Goal: Transaction & Acquisition: Purchase product/service

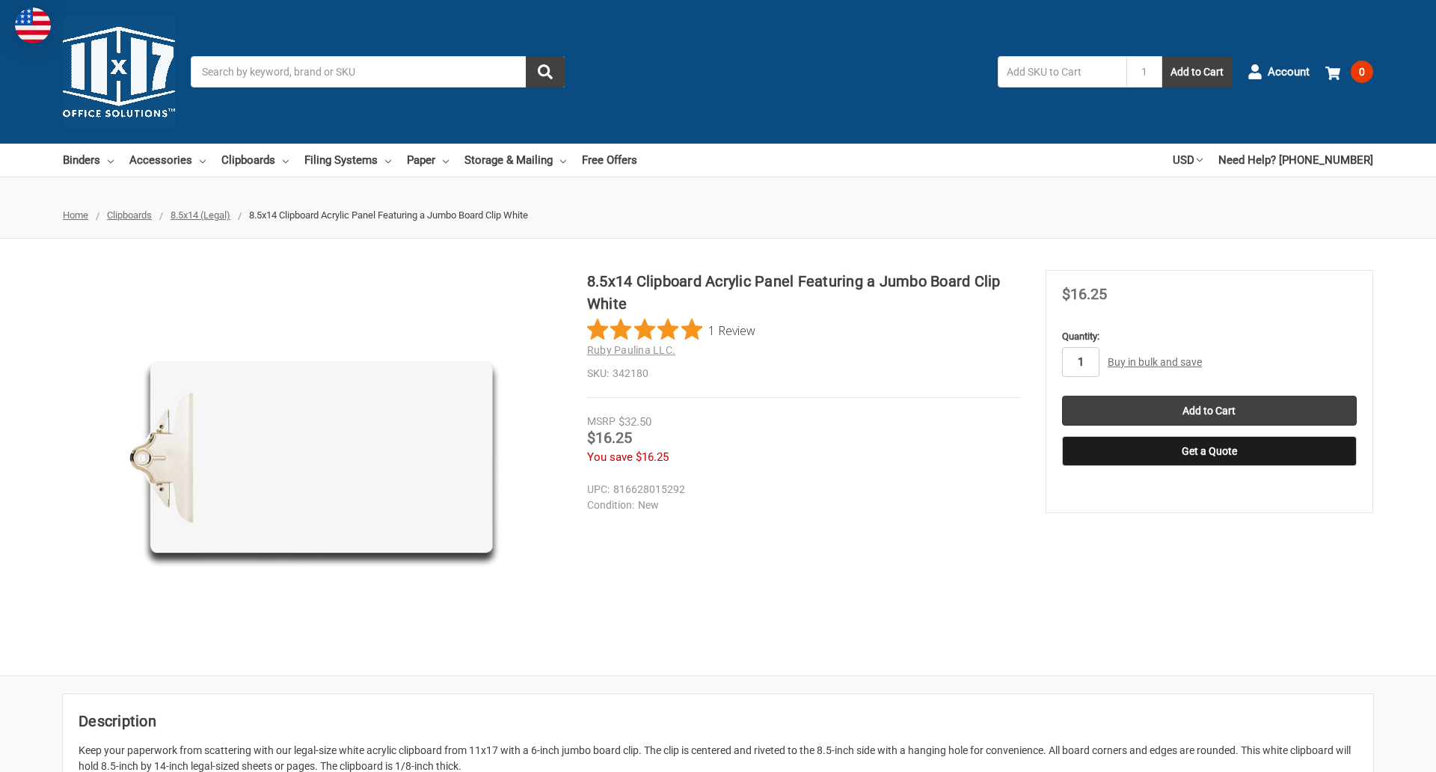
click at [1080, 362] on input "1" at bounding box center [1080, 362] width 37 height 30
type input "3"
click at [1208, 451] on button "Get a Quote" at bounding box center [1209, 451] width 295 height 30
click at [1208, 410] on input "Add to Cart" at bounding box center [1209, 411] width 295 height 30
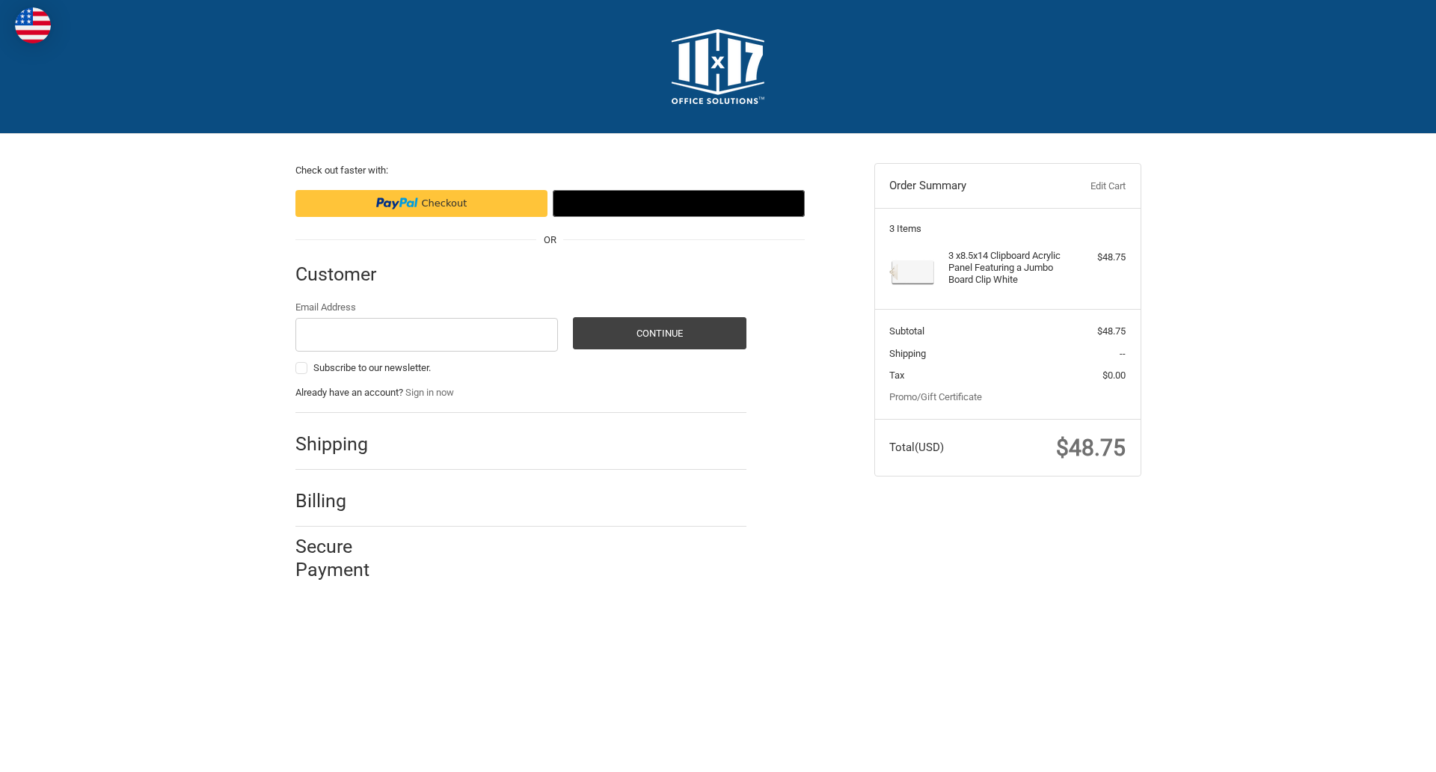
click at [426, 334] on input "Email Address" at bounding box center [426, 335] width 263 height 34
type input "[EMAIL_ADDRESS][DOMAIN_NAME]"
click at [659, 333] on button "Continue" at bounding box center [659, 333] width 173 height 32
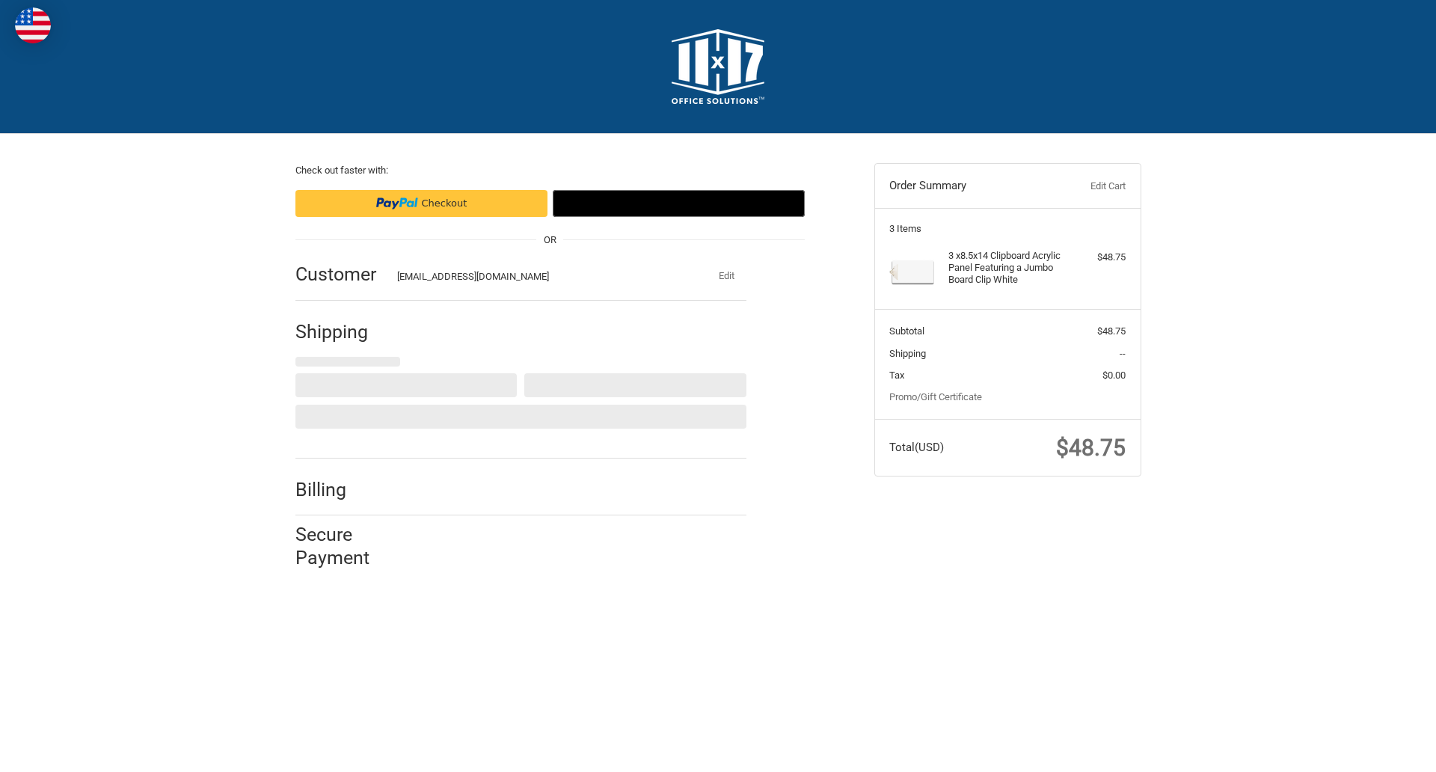
select select "US"
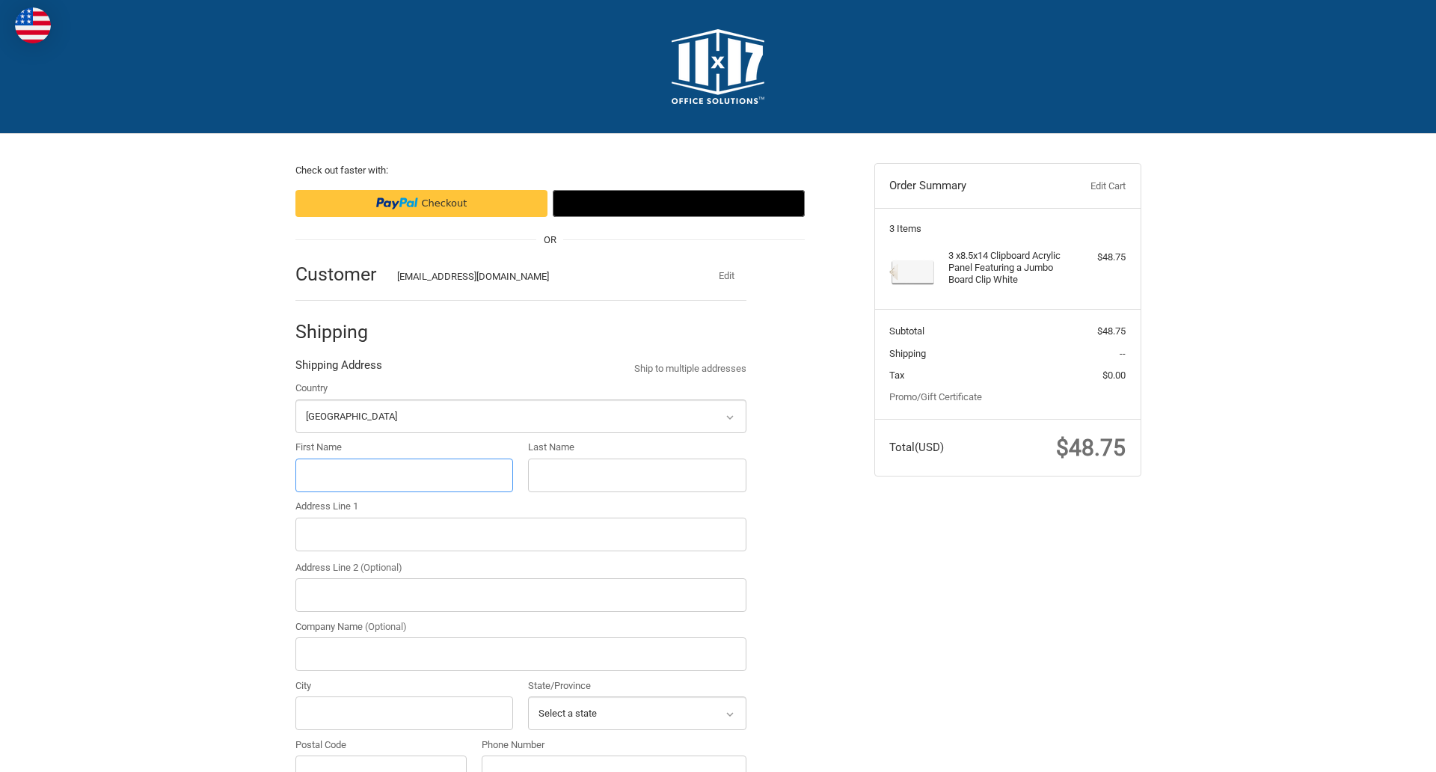
click at [404, 475] on input "First Name" at bounding box center [404, 475] width 218 height 34
type input "reflectiz"
click at [636, 475] on input "Last Name" at bounding box center [637, 475] width 218 height 34
type input "bigcommerce"
click at [381, 755] on input "Postal Code" at bounding box center [381, 772] width 172 height 34
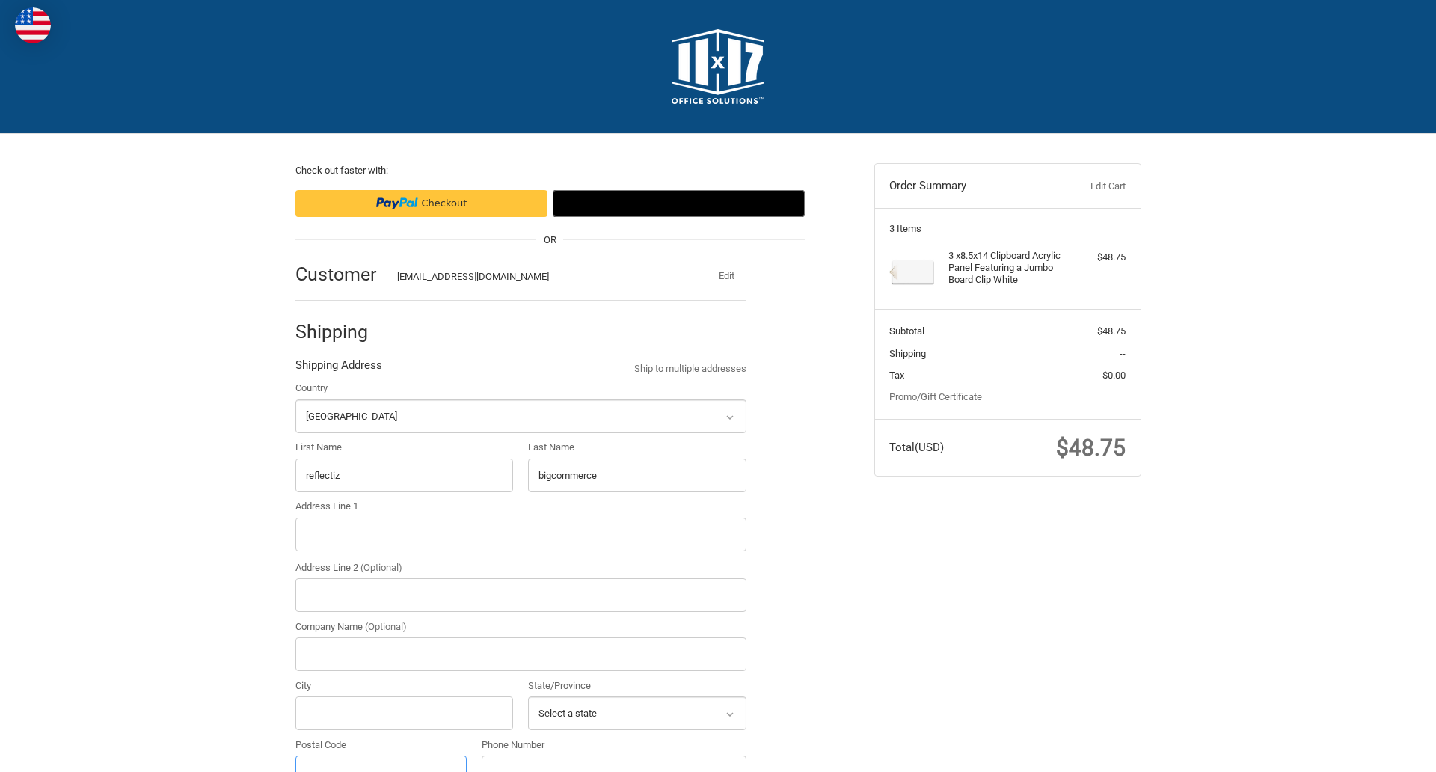
scroll to position [16, 0]
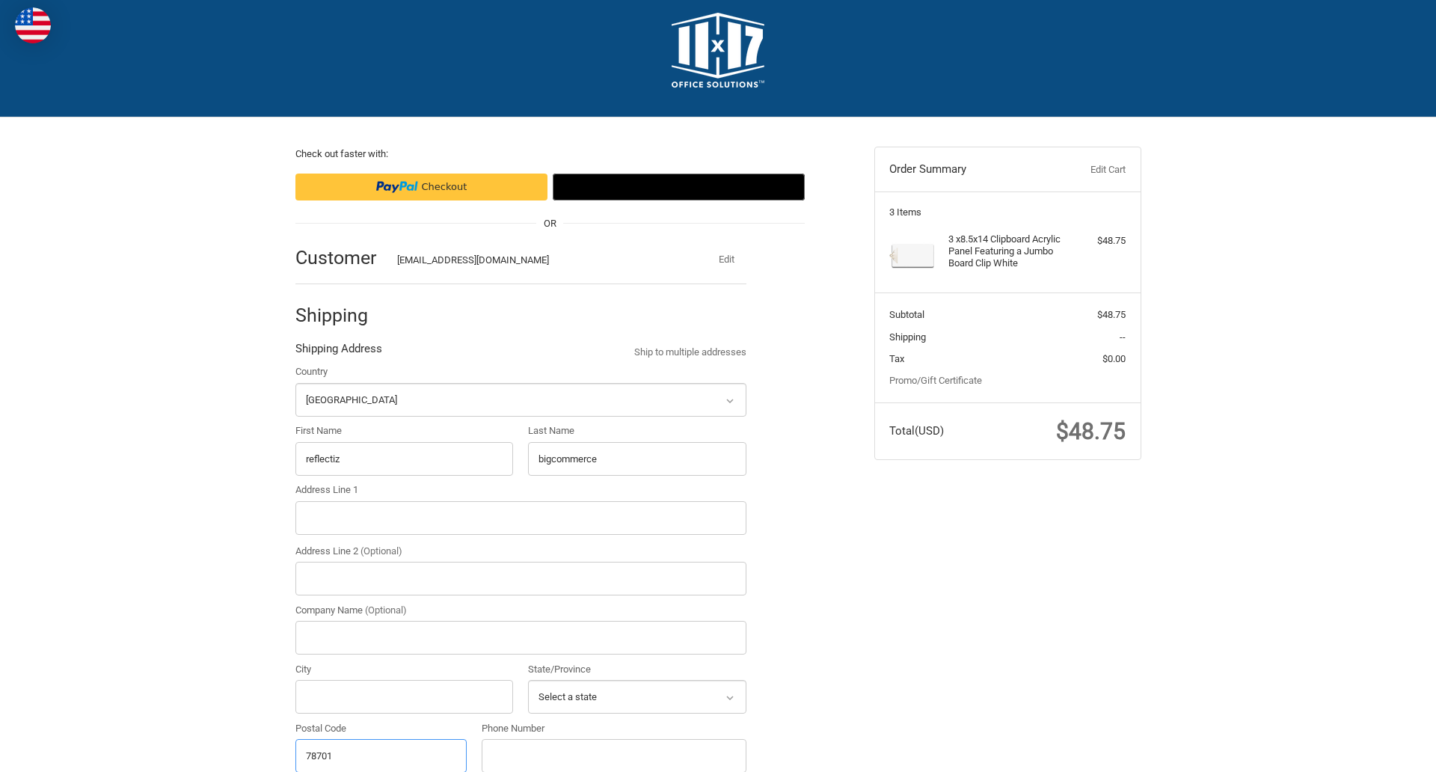
click at [381, 754] on input "78701" at bounding box center [381, 756] width 172 height 34
type input "78701"
click at [520, 517] on input "Address Line 1" at bounding box center [520, 518] width 451 height 34
type input "[STREET_ADDRESS]"
click at [338, 352] on legend "Shipping Address" at bounding box center [338, 352] width 87 height 24
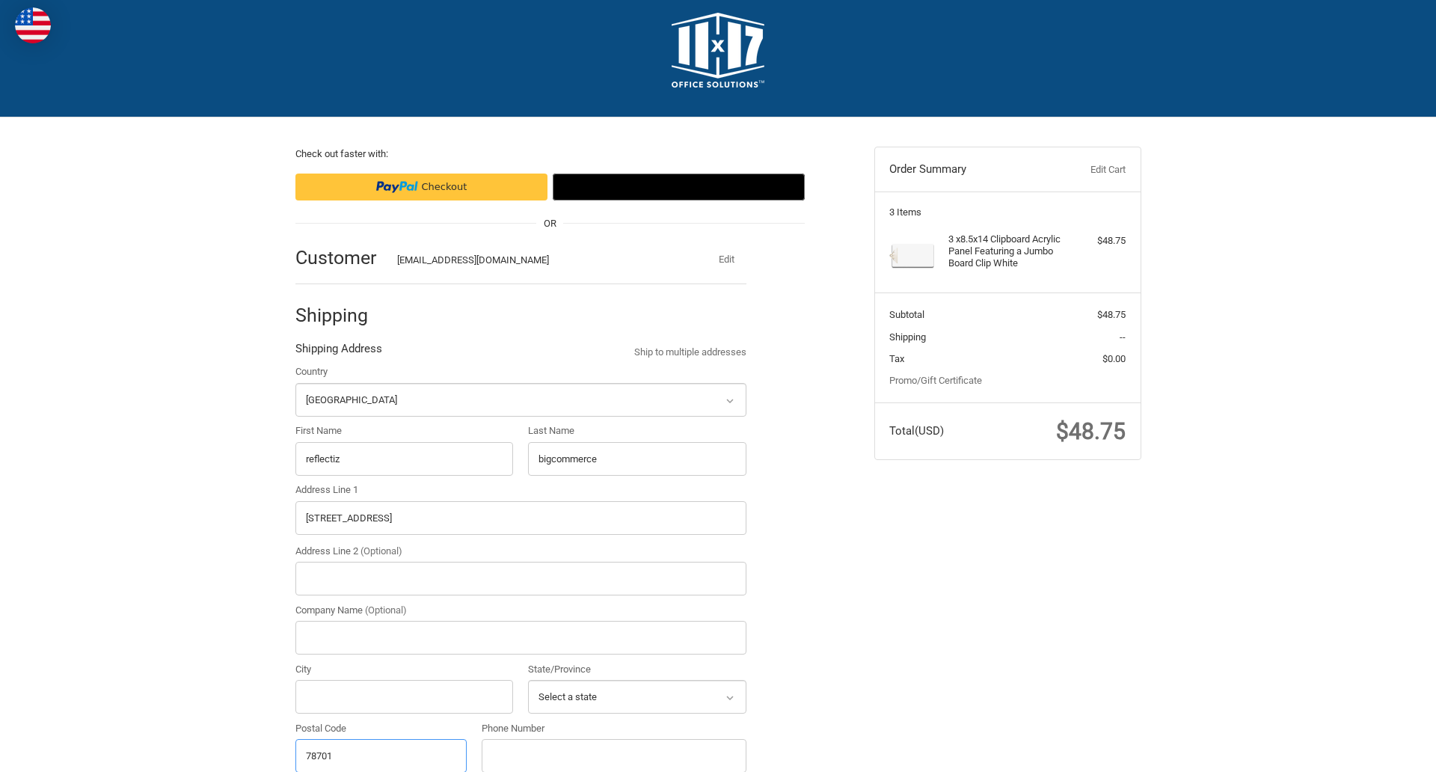
click at [381, 754] on input "78701" at bounding box center [381, 756] width 172 height 34
type input "78701"
select select "[GEOGRAPHIC_DATA]"
click at [520, 578] on input "Address Line 2 (Optional)" at bounding box center [520, 579] width 451 height 34
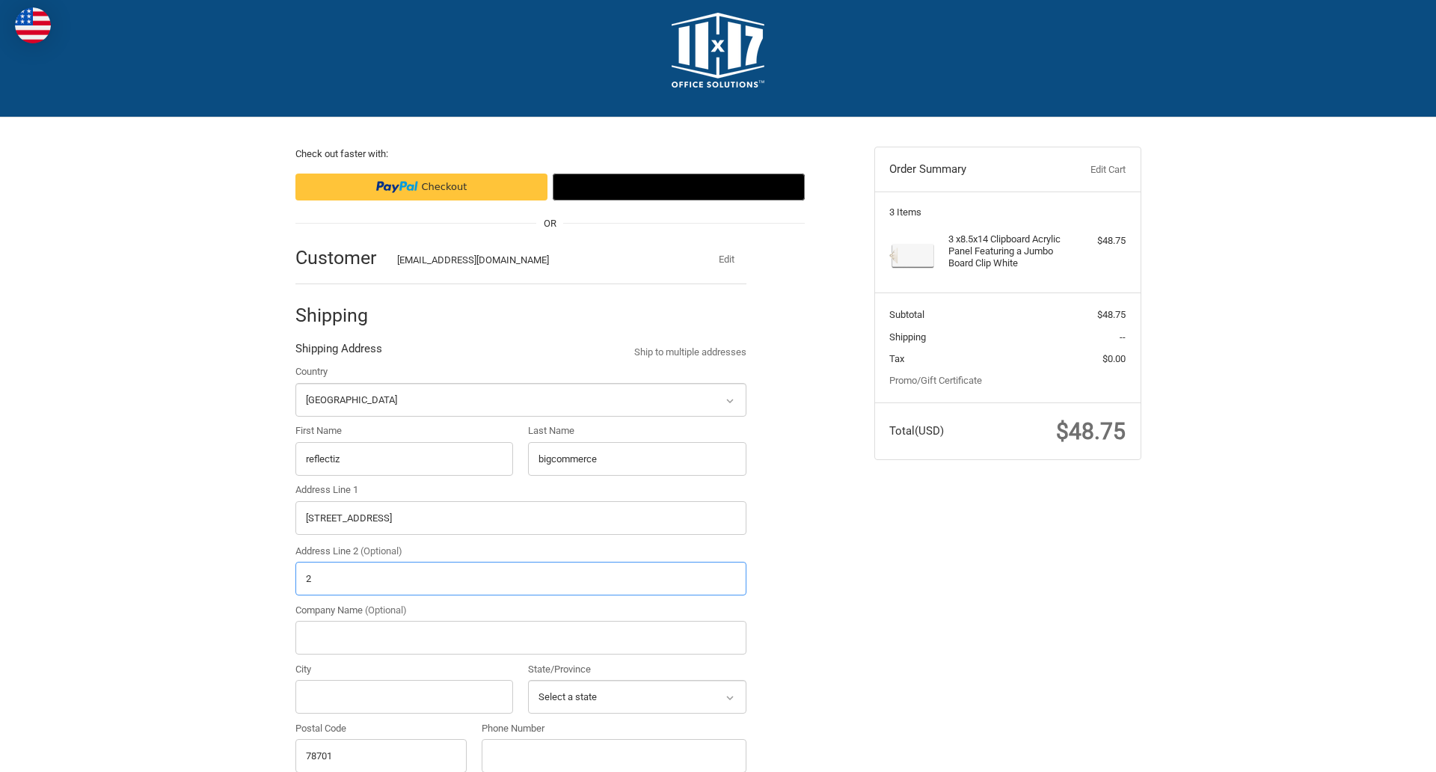
type input "2"
click at [404, 696] on input "City" at bounding box center [404, 697] width 218 height 34
click at [404, 696] on input "Austin" at bounding box center [404, 697] width 218 height 34
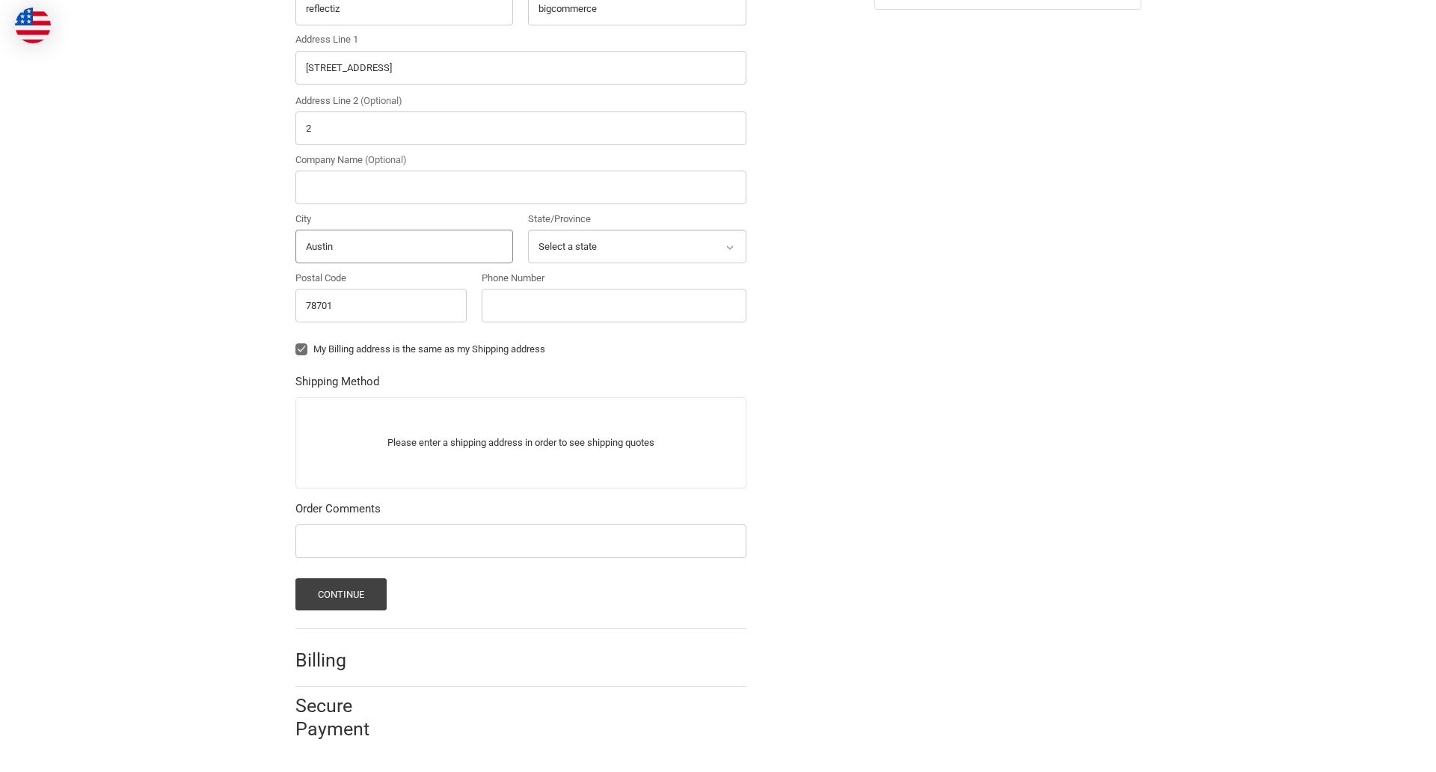
type input "Austin"
click at [613, 305] on input "Phone Number" at bounding box center [614, 306] width 265 height 34
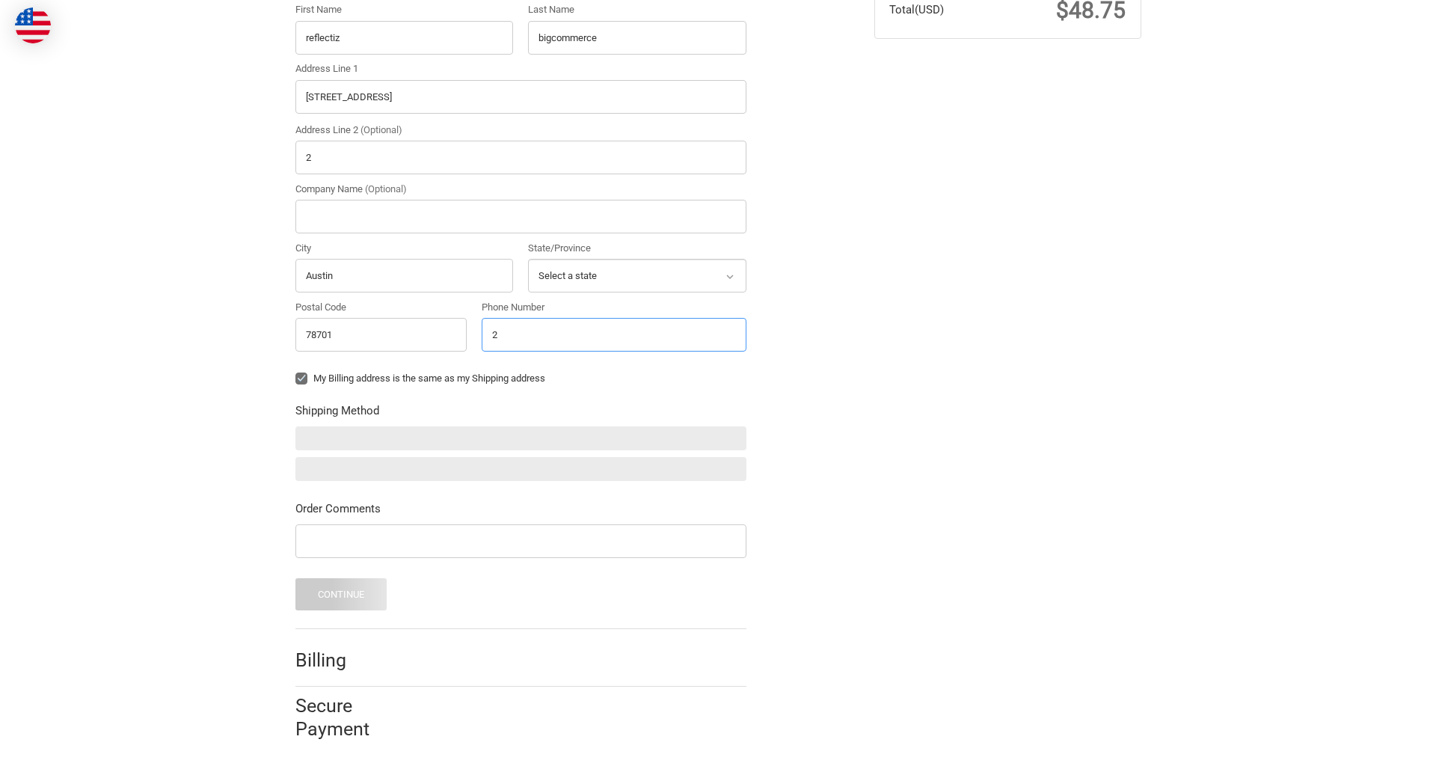
scroll to position [437, 0]
type input "2025550150"
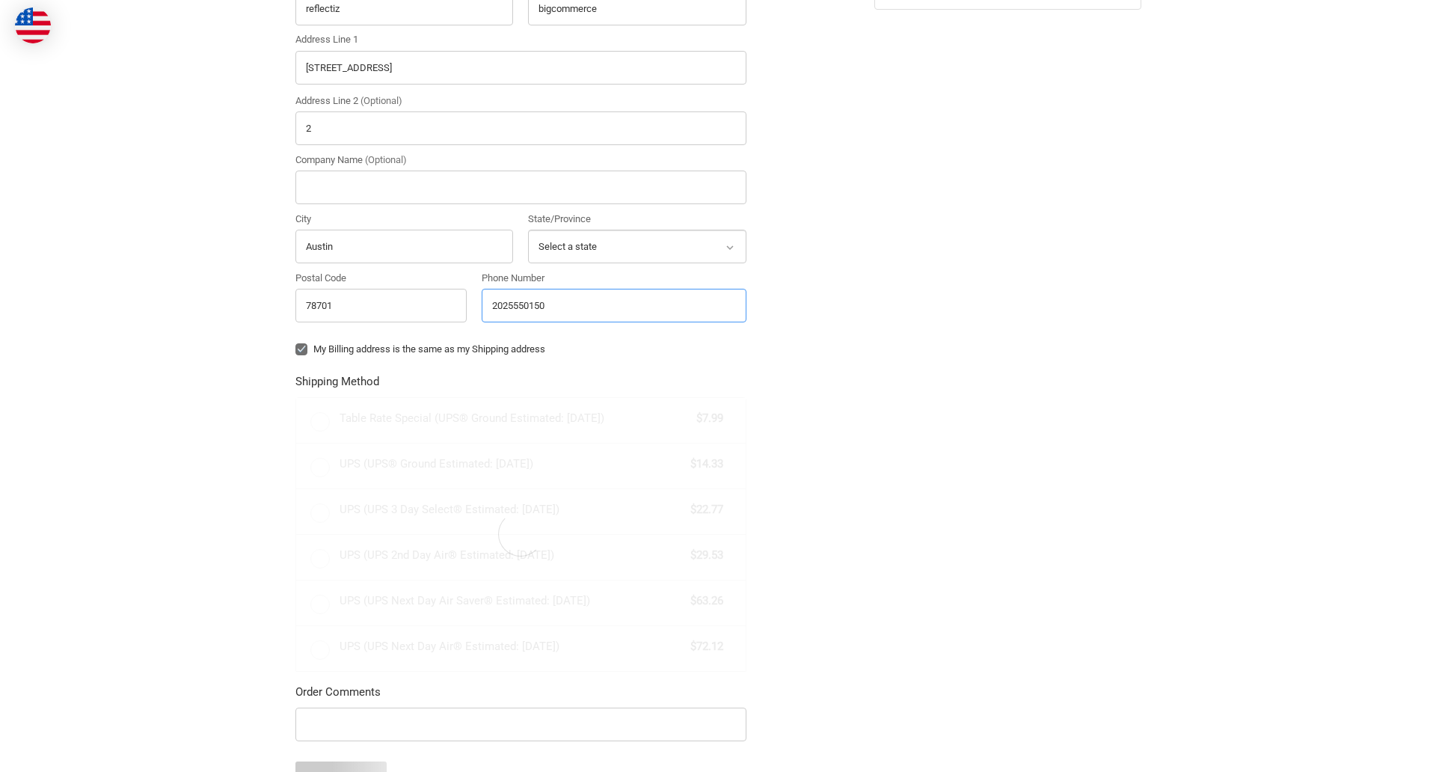
radio input "true"
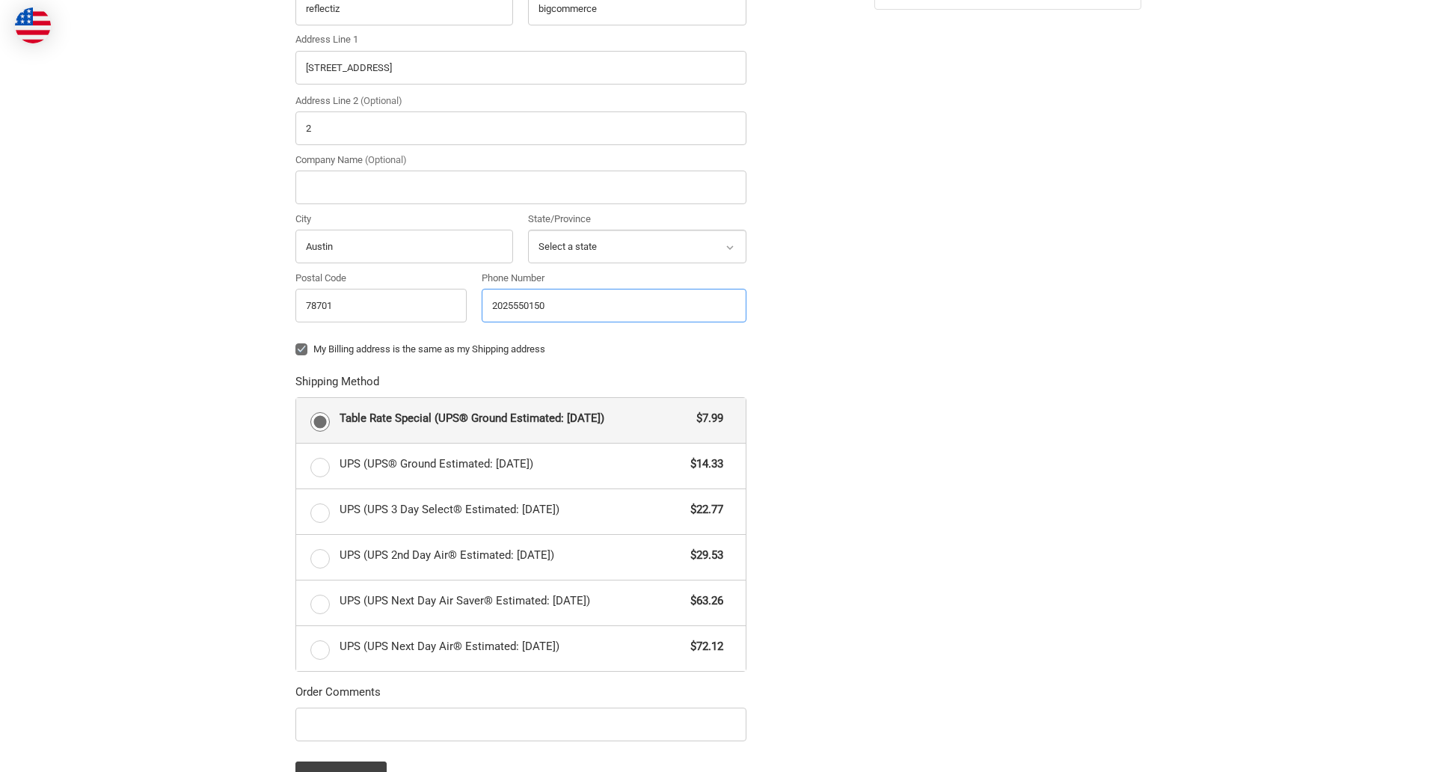
type input "2025550150"
click at [520, 187] on input "Company Name (Optional)" at bounding box center [520, 187] width 451 height 34
type input "bigcommerce"
click at [295, 360] on form "Country Select a country [GEOGRAPHIC_DATA] [GEOGRAPHIC_DATA] [GEOGRAPHIC_DATA] …" at bounding box center [520, 353] width 451 height 879
click at [295, 743] on form "Country Select a country [GEOGRAPHIC_DATA] [GEOGRAPHIC_DATA] [GEOGRAPHIC_DATA] …" at bounding box center [520, 353] width 451 height 879
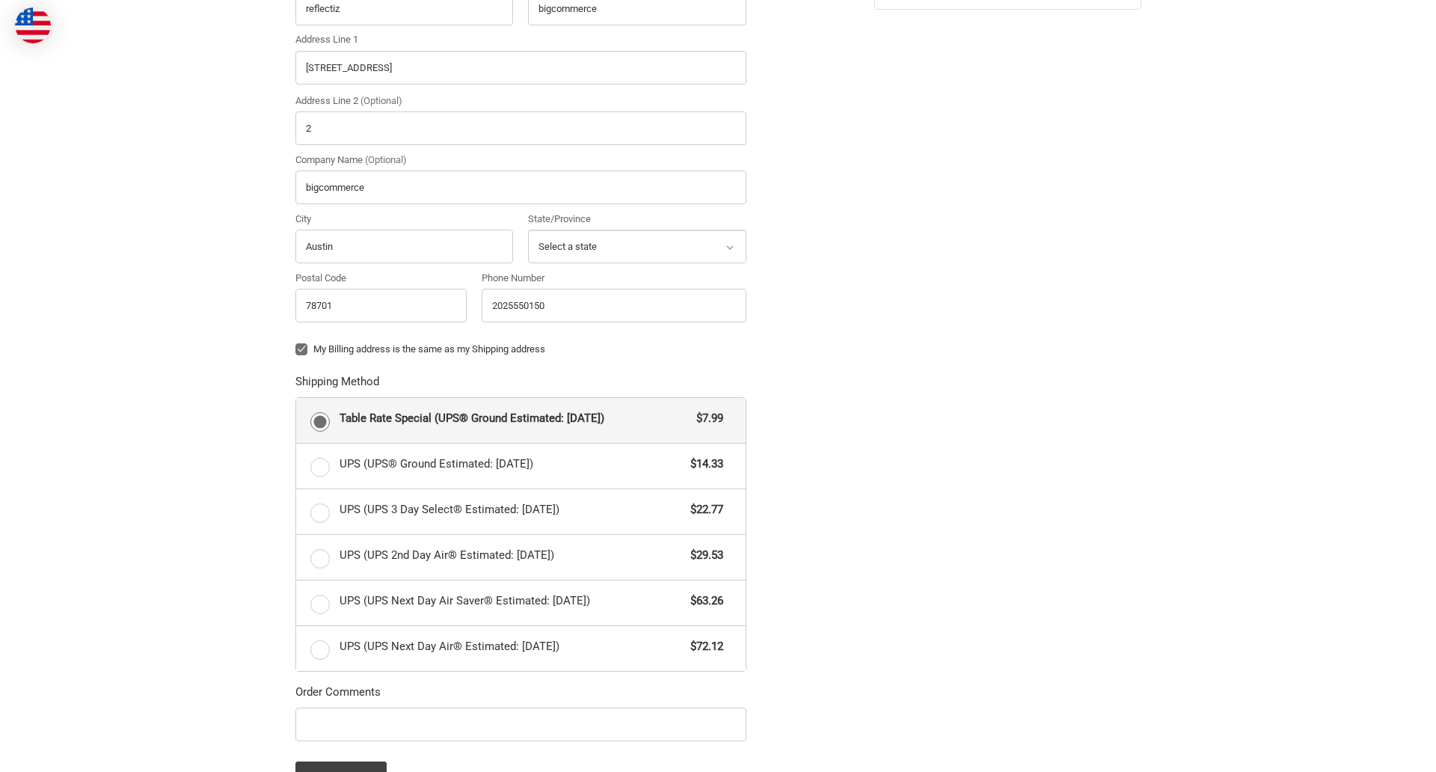
scroll to position [650, 0]
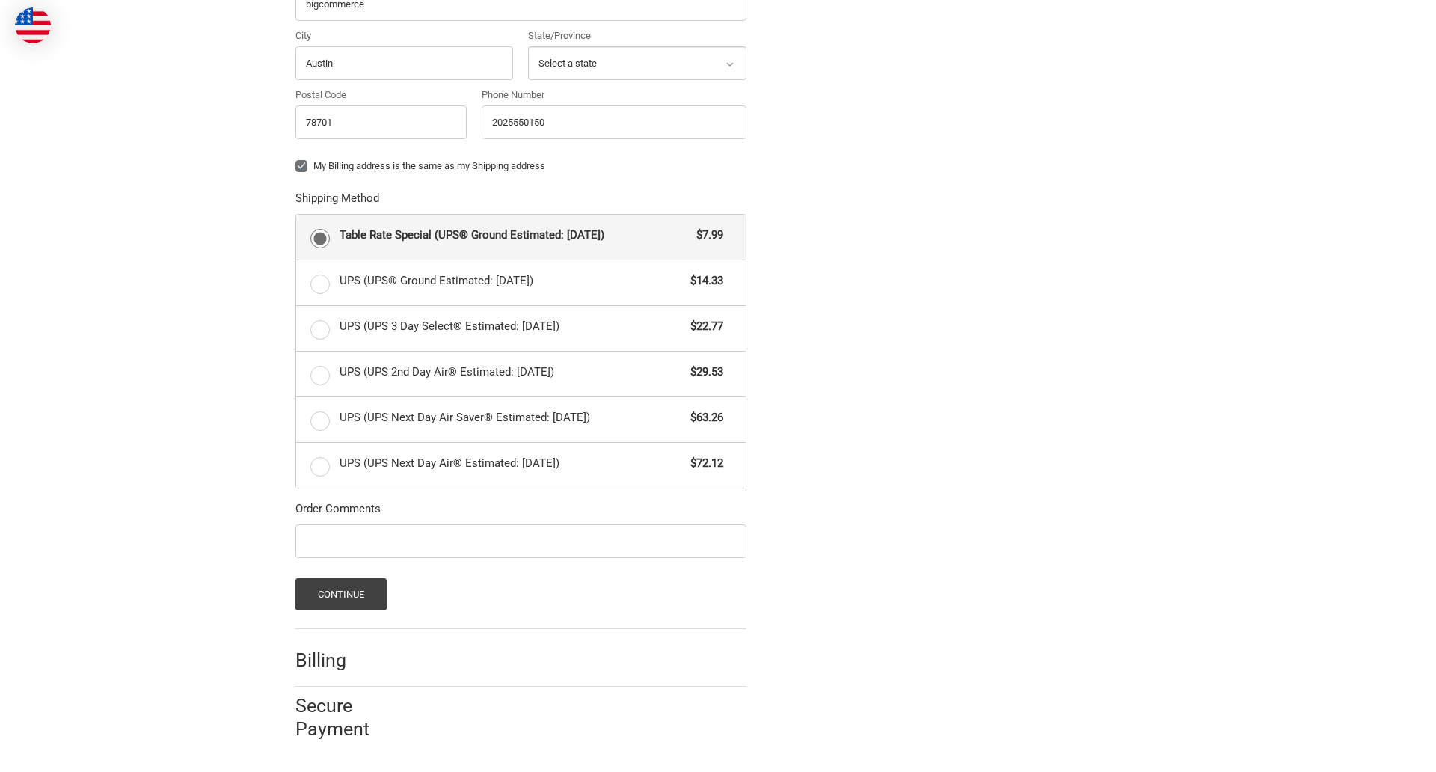
click at [520, 236] on span "Table Rate Special (UPS® Ground Estimated: [DATE])" at bounding box center [514, 235] width 350 height 17
click at [297, 215] on input "Table Rate Special (UPS® Ground Estimated: [DATE]) $7.99" at bounding box center [296, 215] width 1 height 1
click at [340, 594] on button "Continue" at bounding box center [341, 594] width 92 height 32
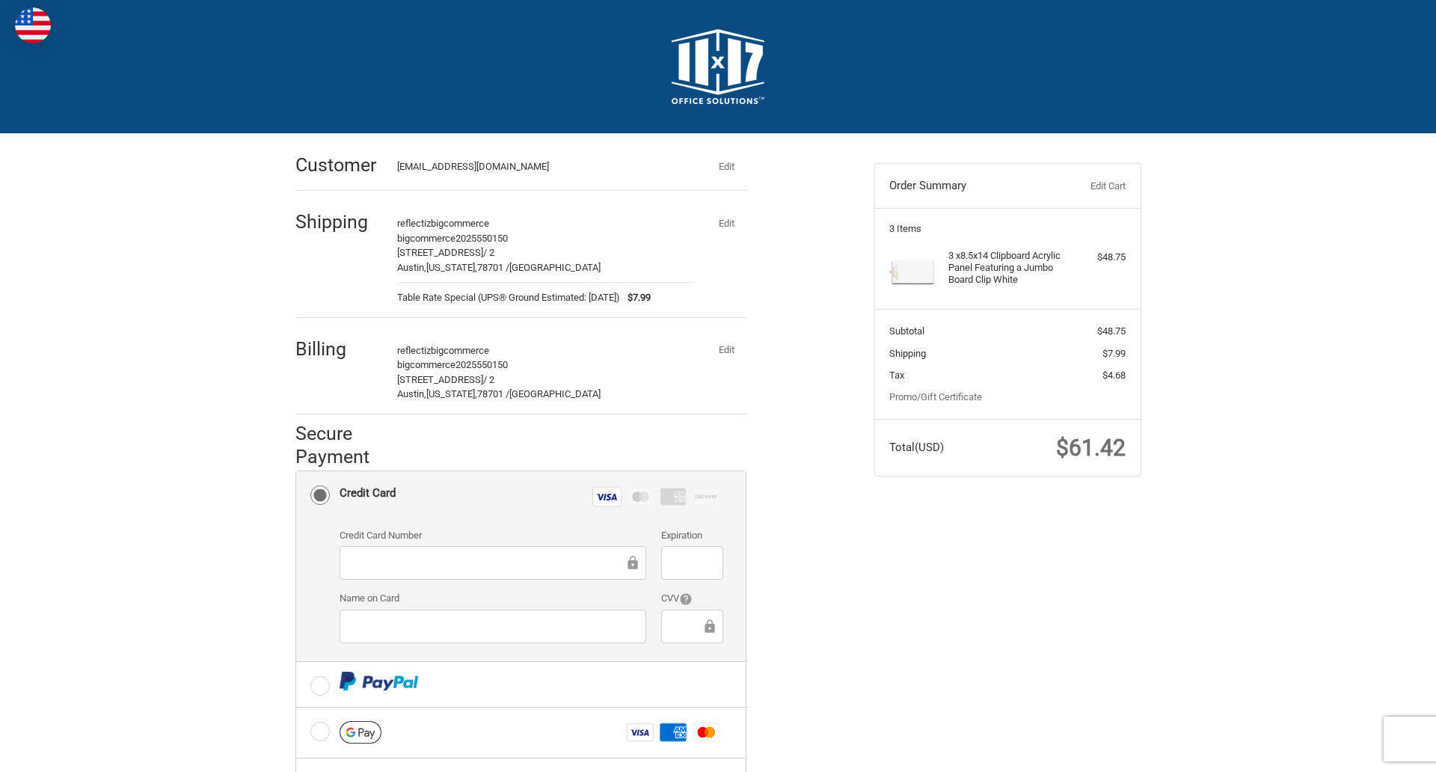
scroll to position [240, 0]
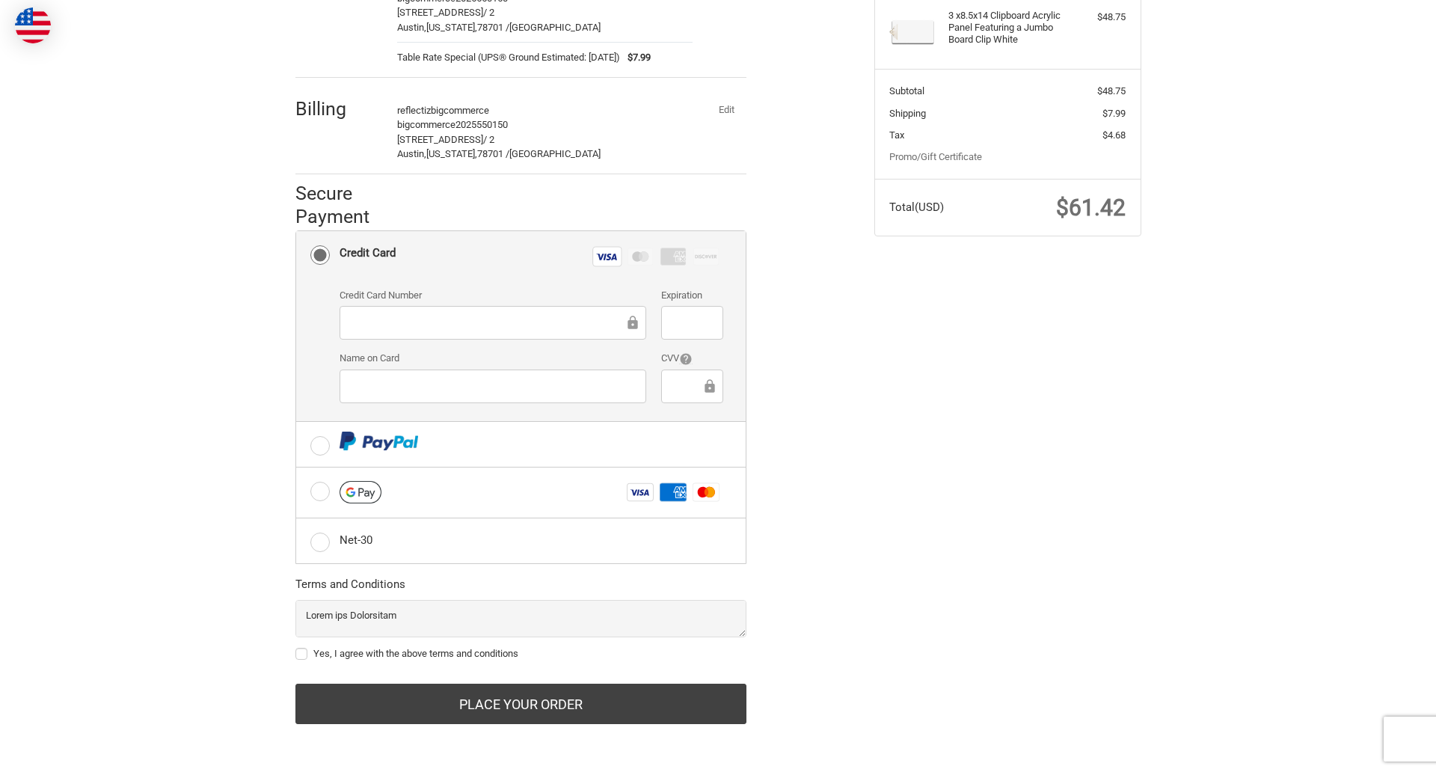
click at [520, 653] on label "Yes, I agree with the above terms and conditions" at bounding box center [520, 654] width 451 height 12
click at [296, 647] on input "Yes, I agree with the above terms and conditions" at bounding box center [295, 646] width 1 height 1
checkbox input "true"
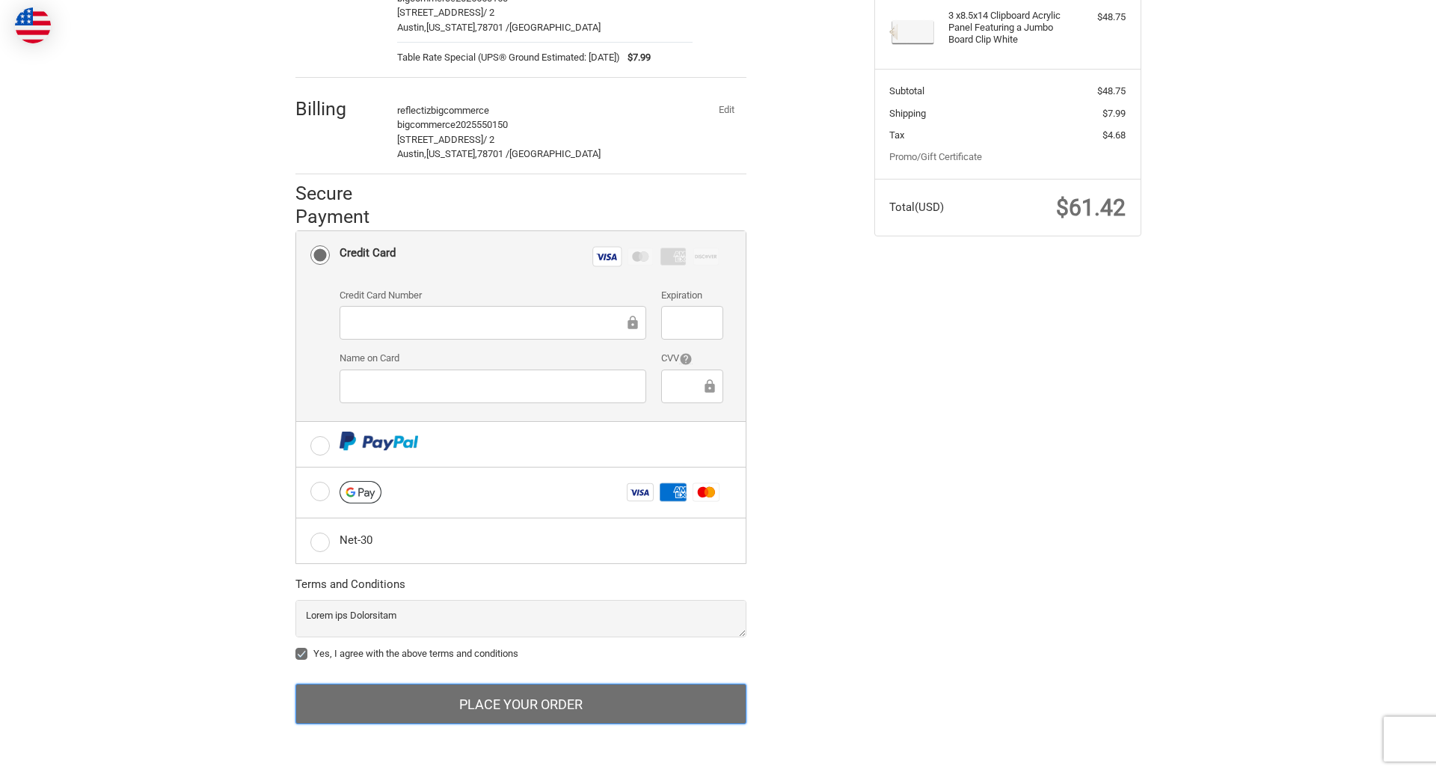
click at [520, 704] on button "Place Your Order" at bounding box center [520, 703] width 451 height 40
